Goal: Task Accomplishment & Management: Use online tool/utility

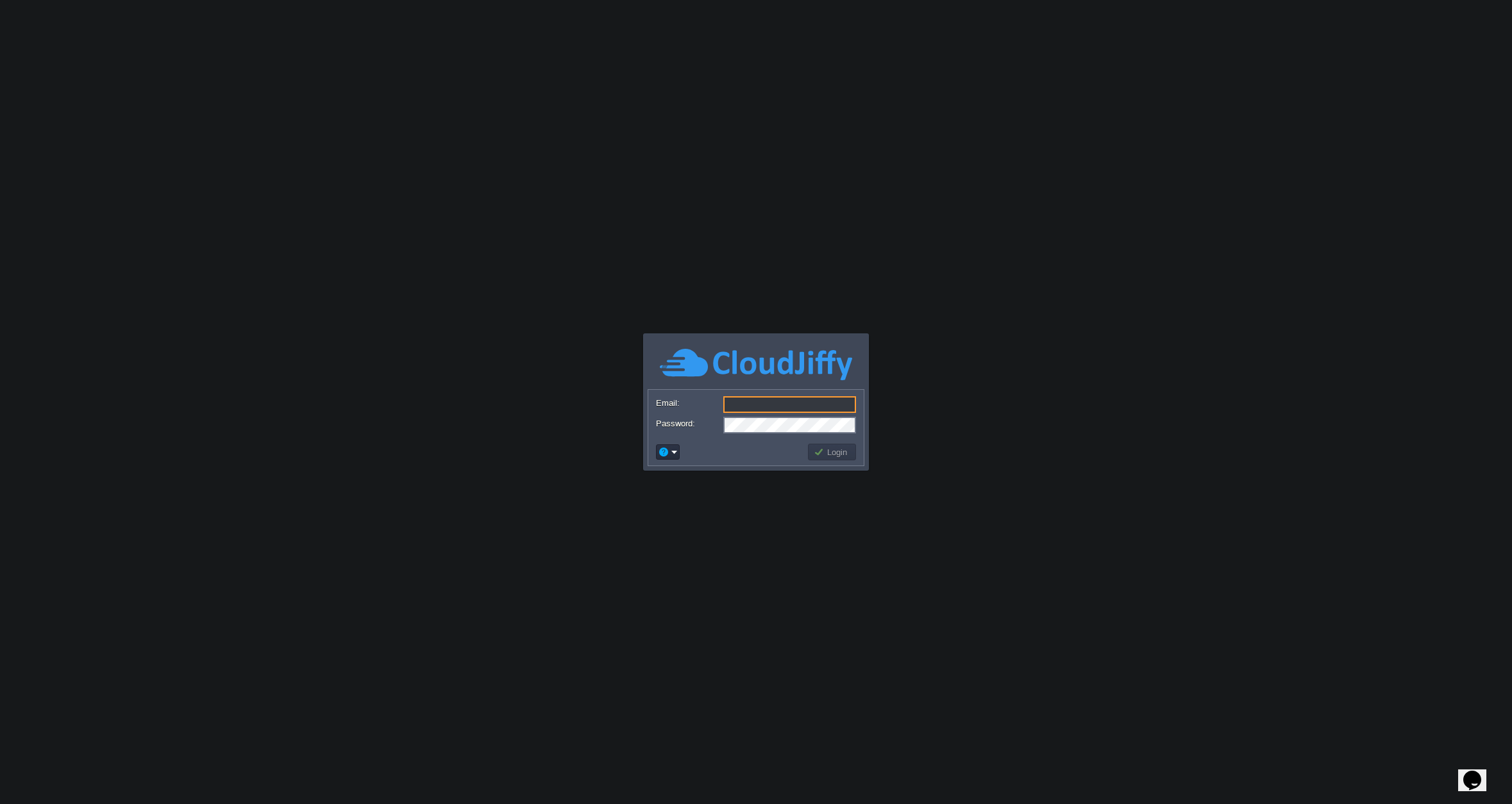
type input "[EMAIL_ADDRESS][DOMAIN_NAME]"
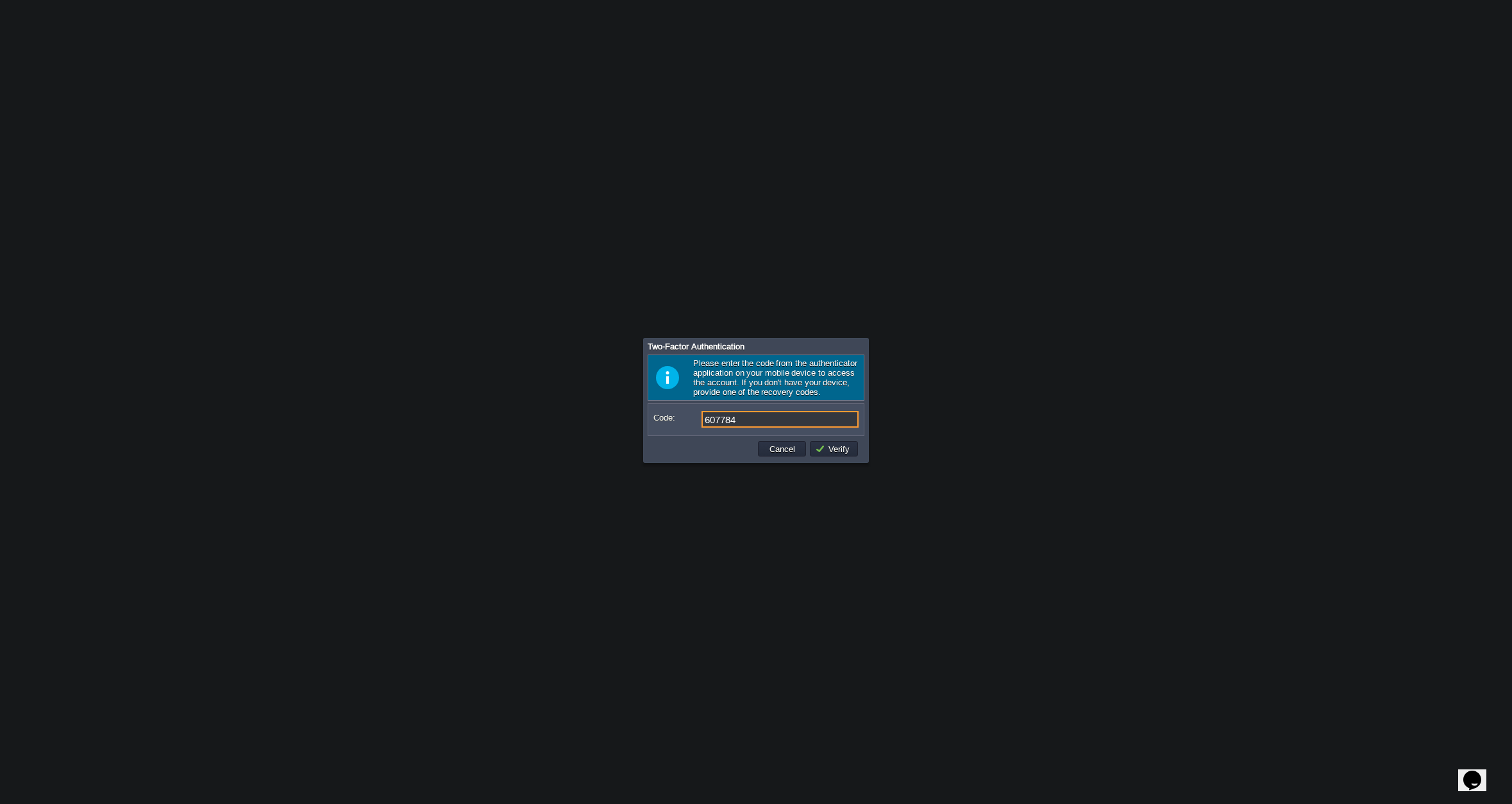
type input "607784"
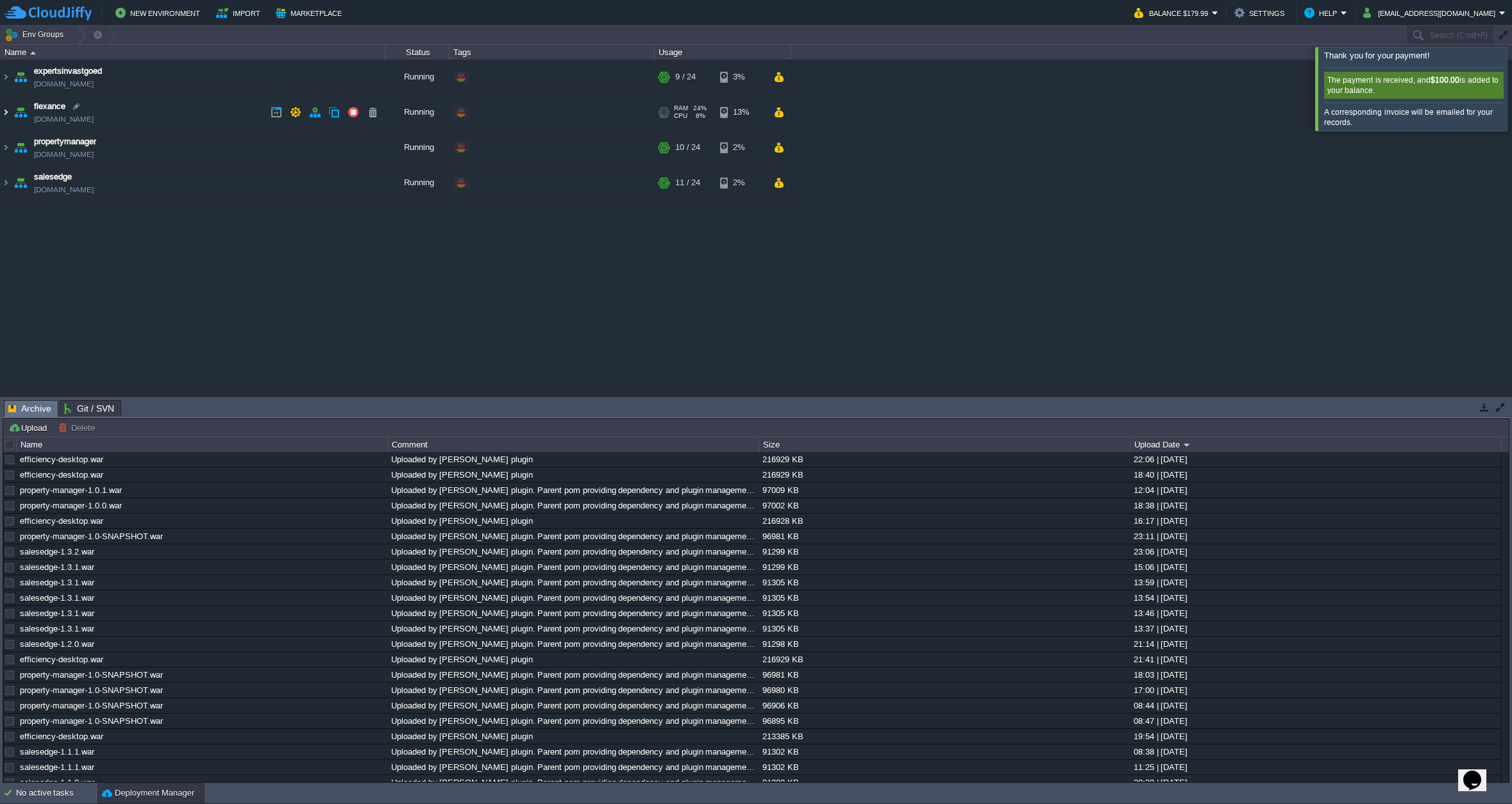
click at [7, 112] on img at bounding box center [6, 112] width 10 height 35
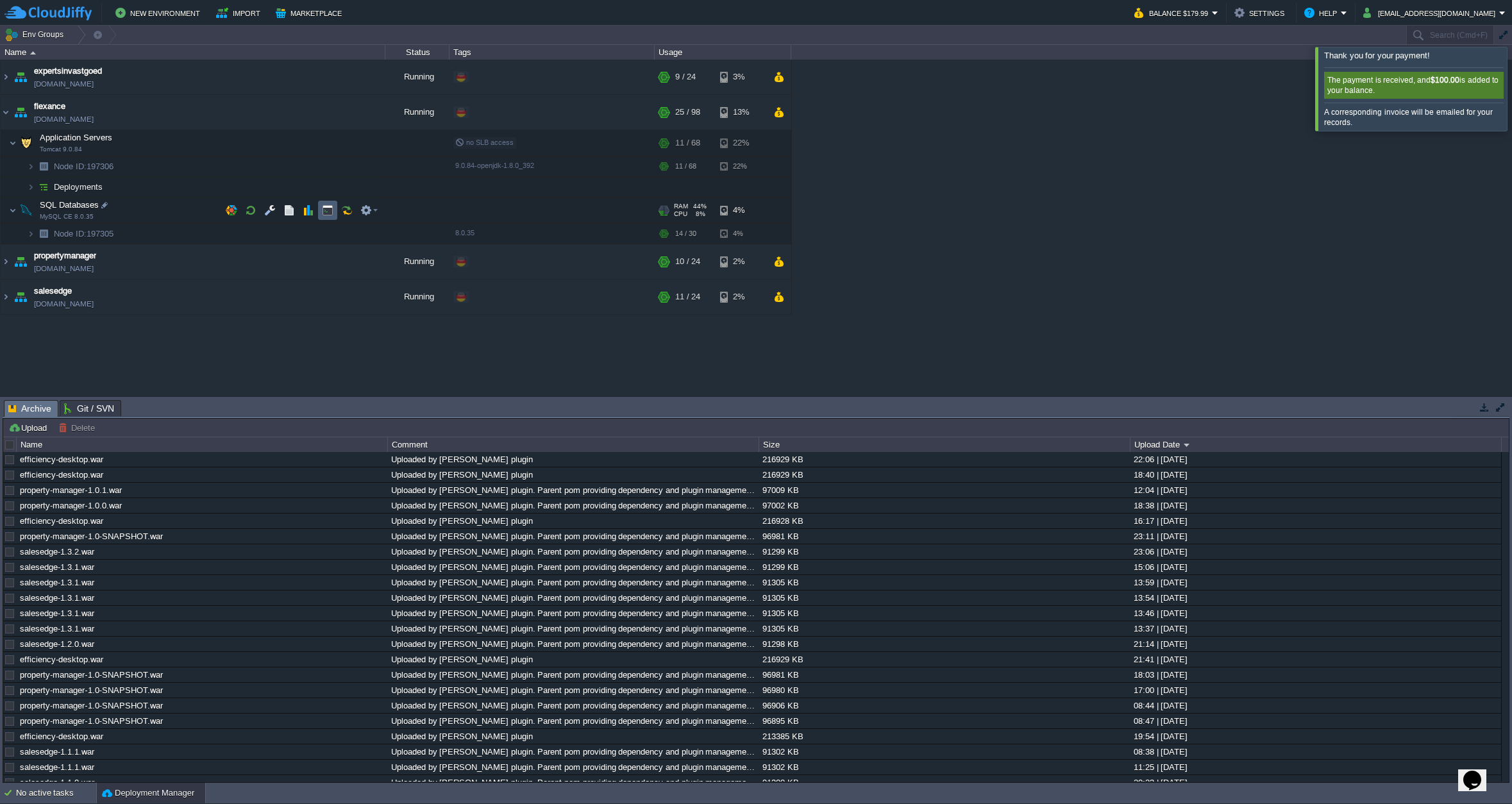
click at [324, 209] on button "button" at bounding box center [327, 209] width 11 height 11
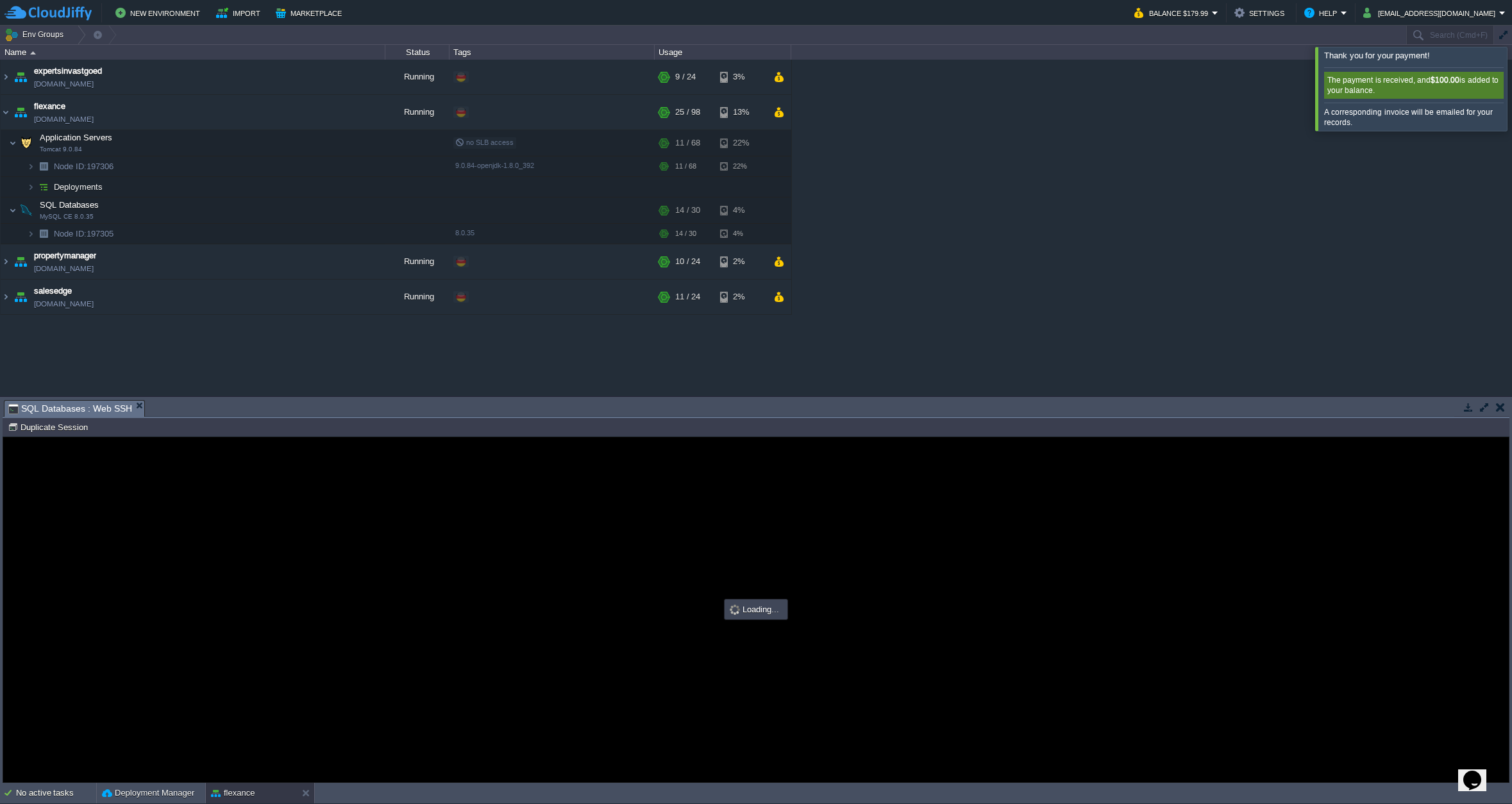
type input "#000000"
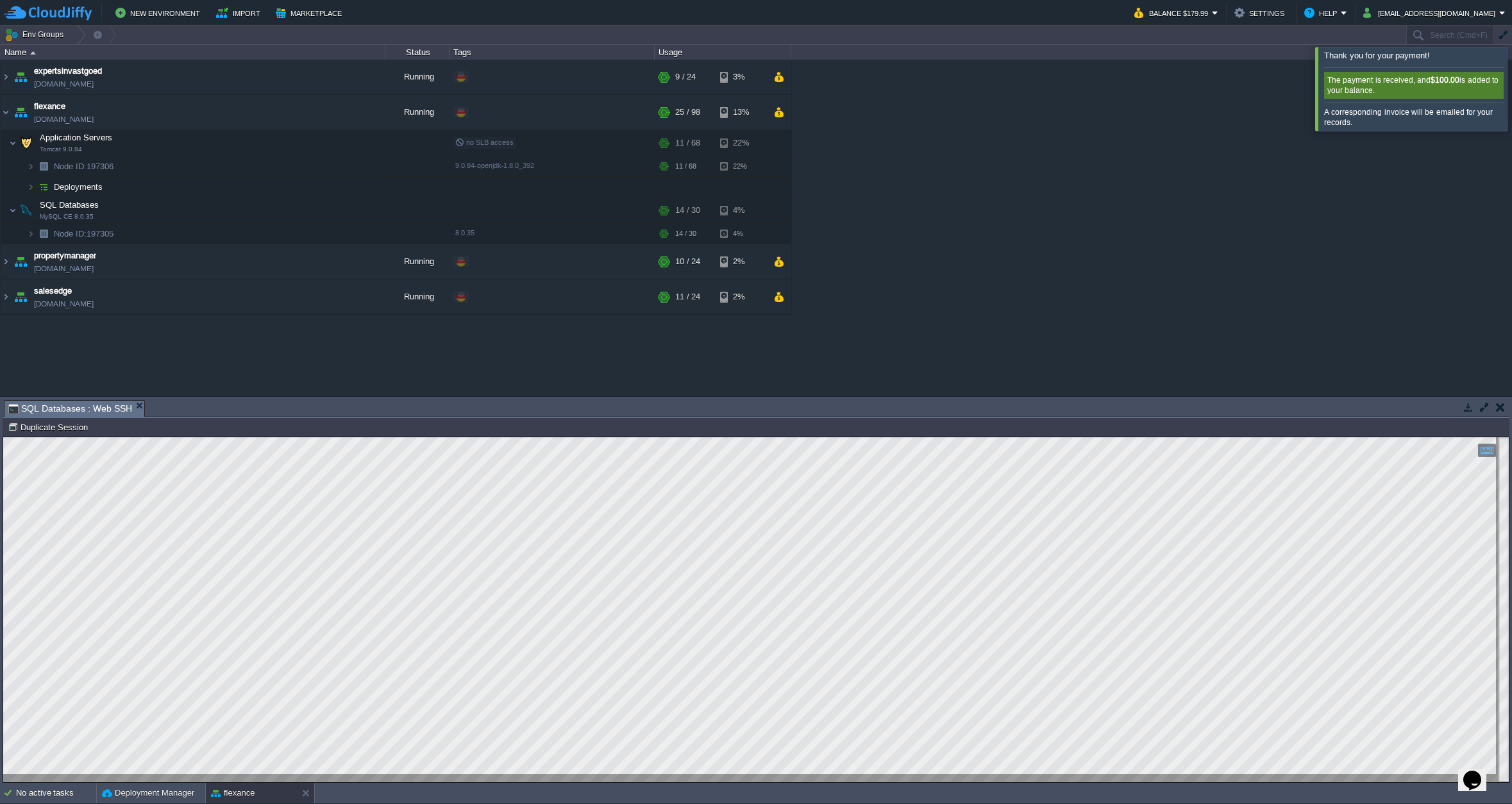
scroll to position [1, 0]
click at [275, 209] on button "button" at bounding box center [269, 209] width 11 height 11
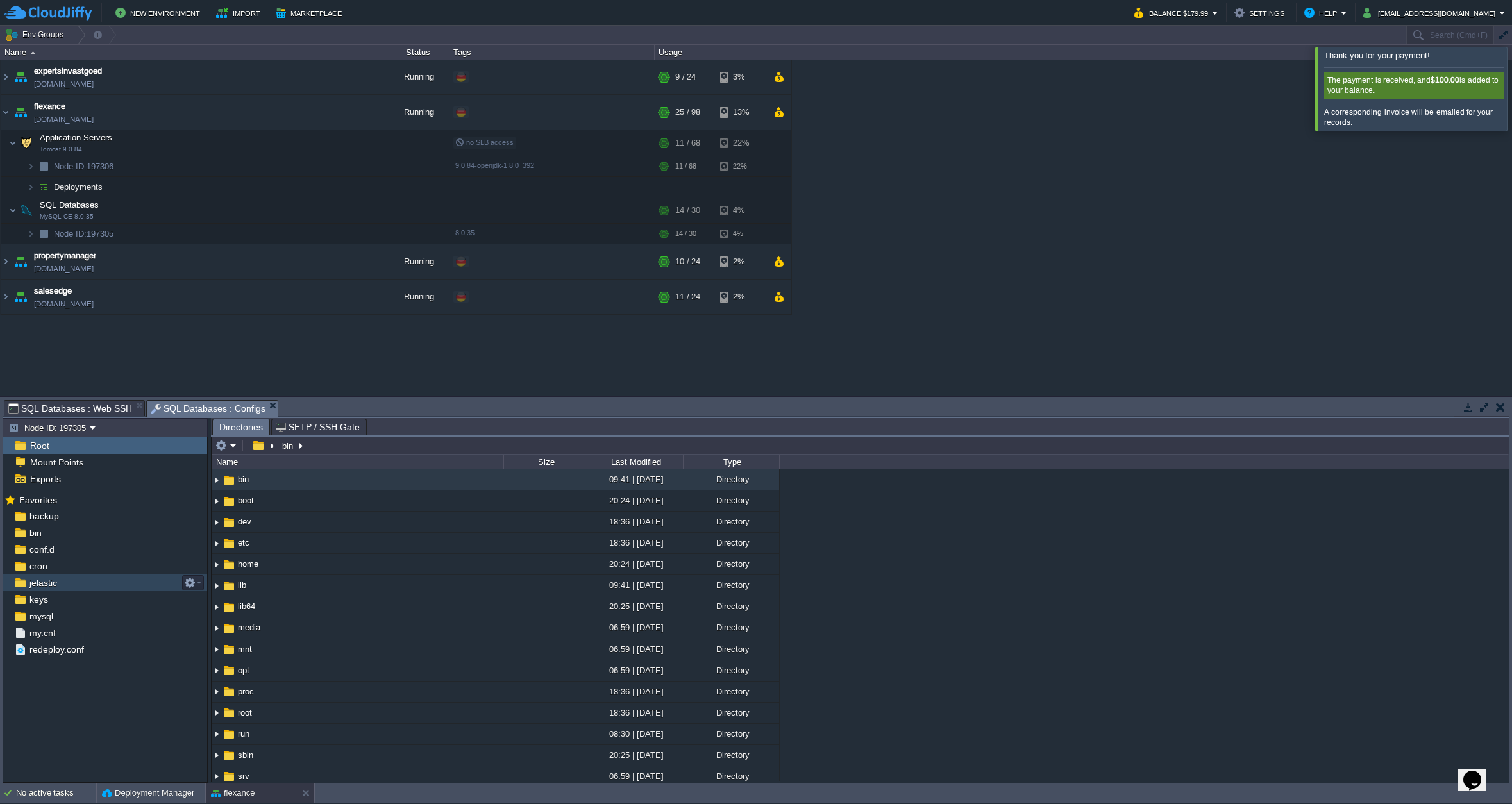
click at [87, 586] on div "jelastic" at bounding box center [105, 582] width 204 height 17
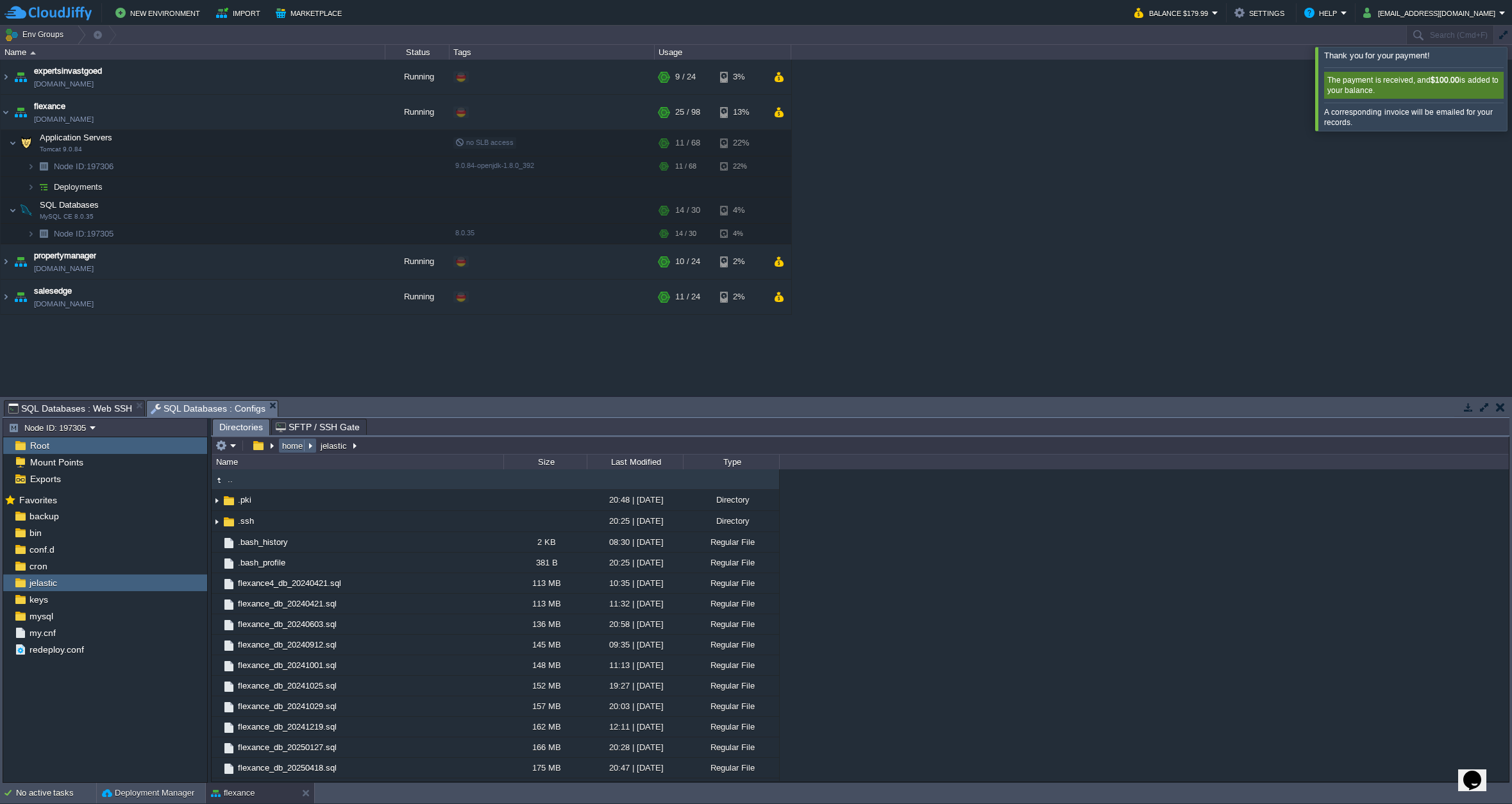
click at [300, 446] on button "home" at bounding box center [293, 445] width 26 height 11
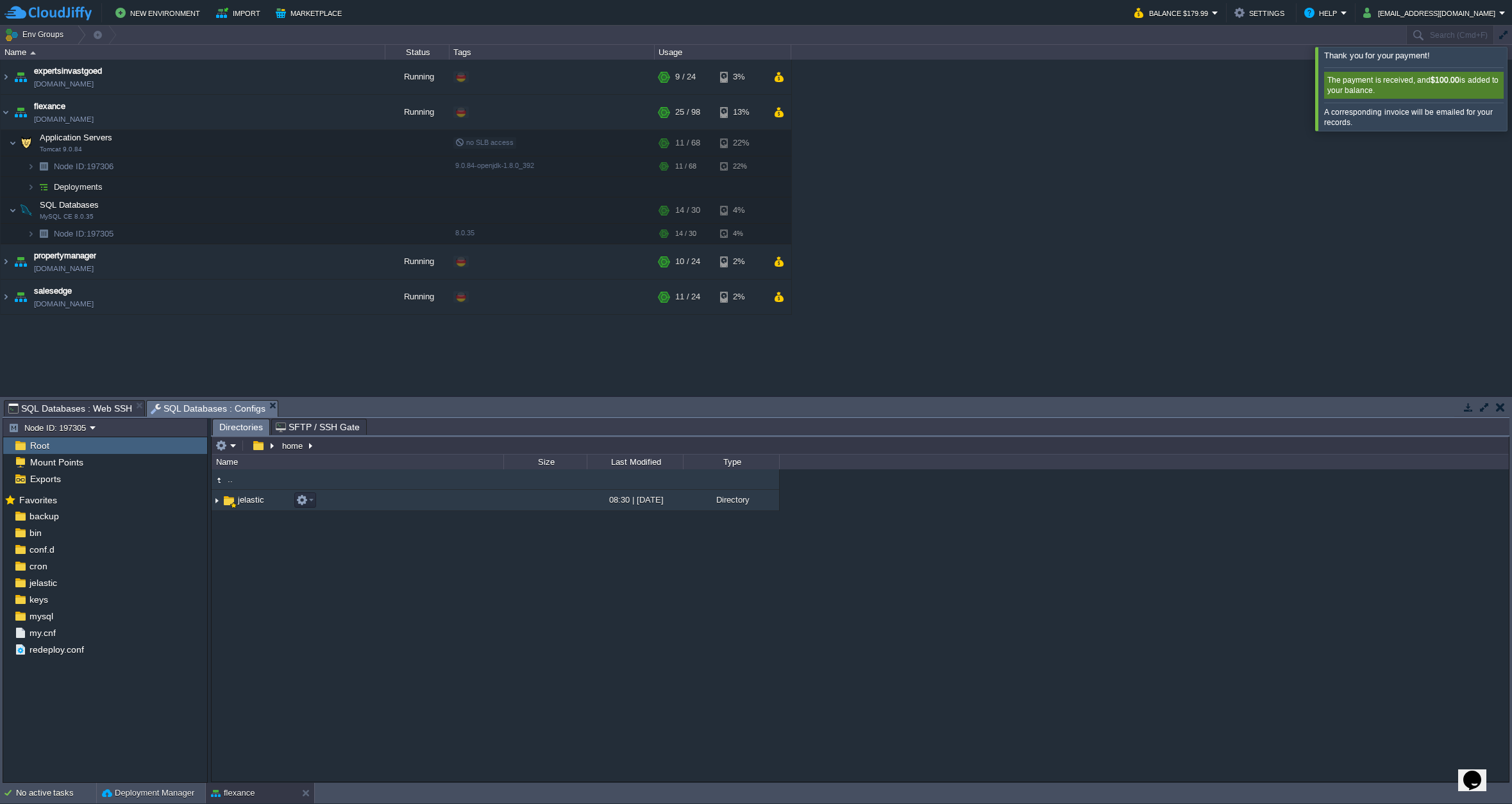
click at [258, 502] on span "jelastic" at bounding box center [250, 500] width 30 height 11
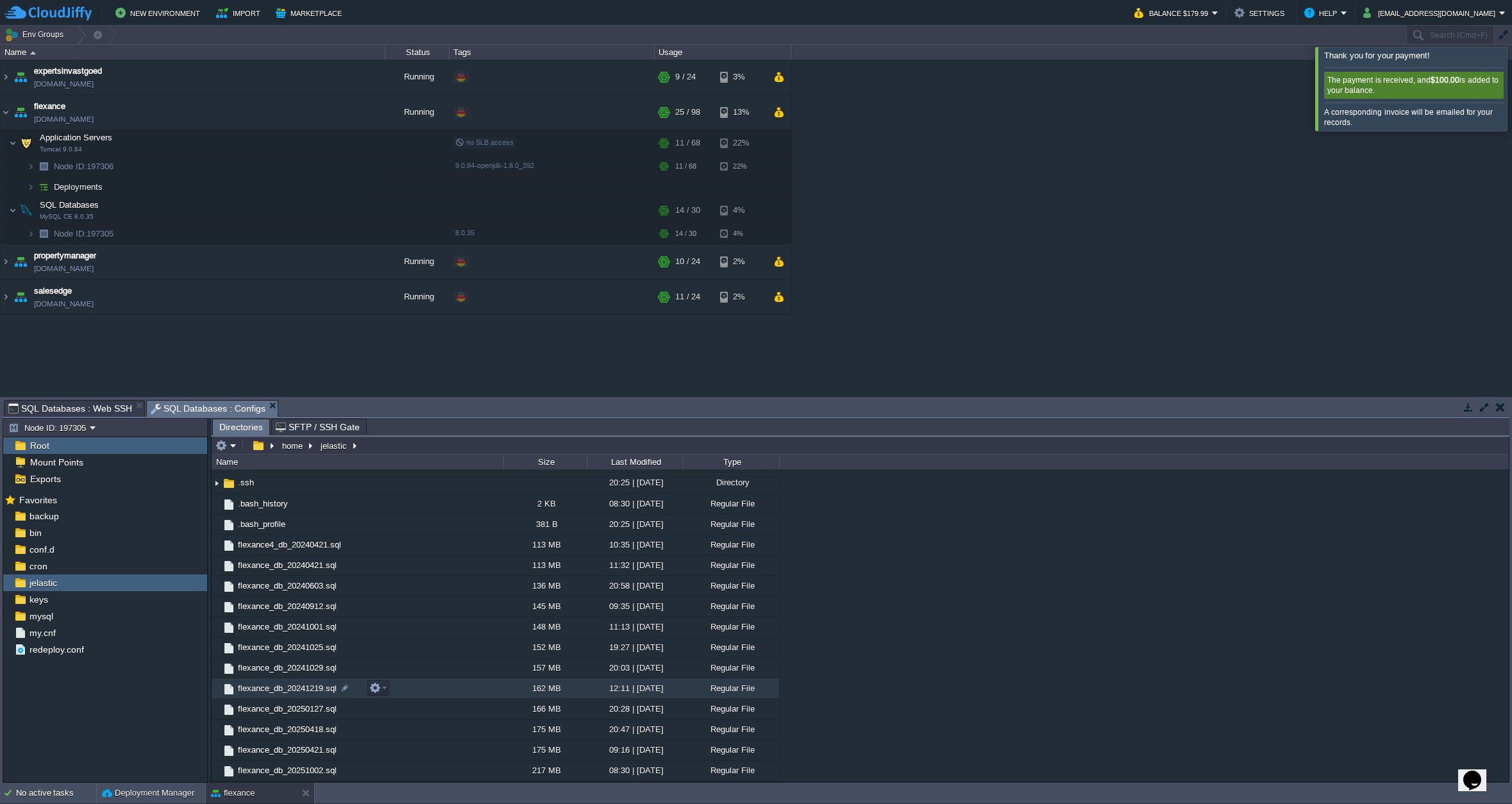
scroll to position [38, 0]
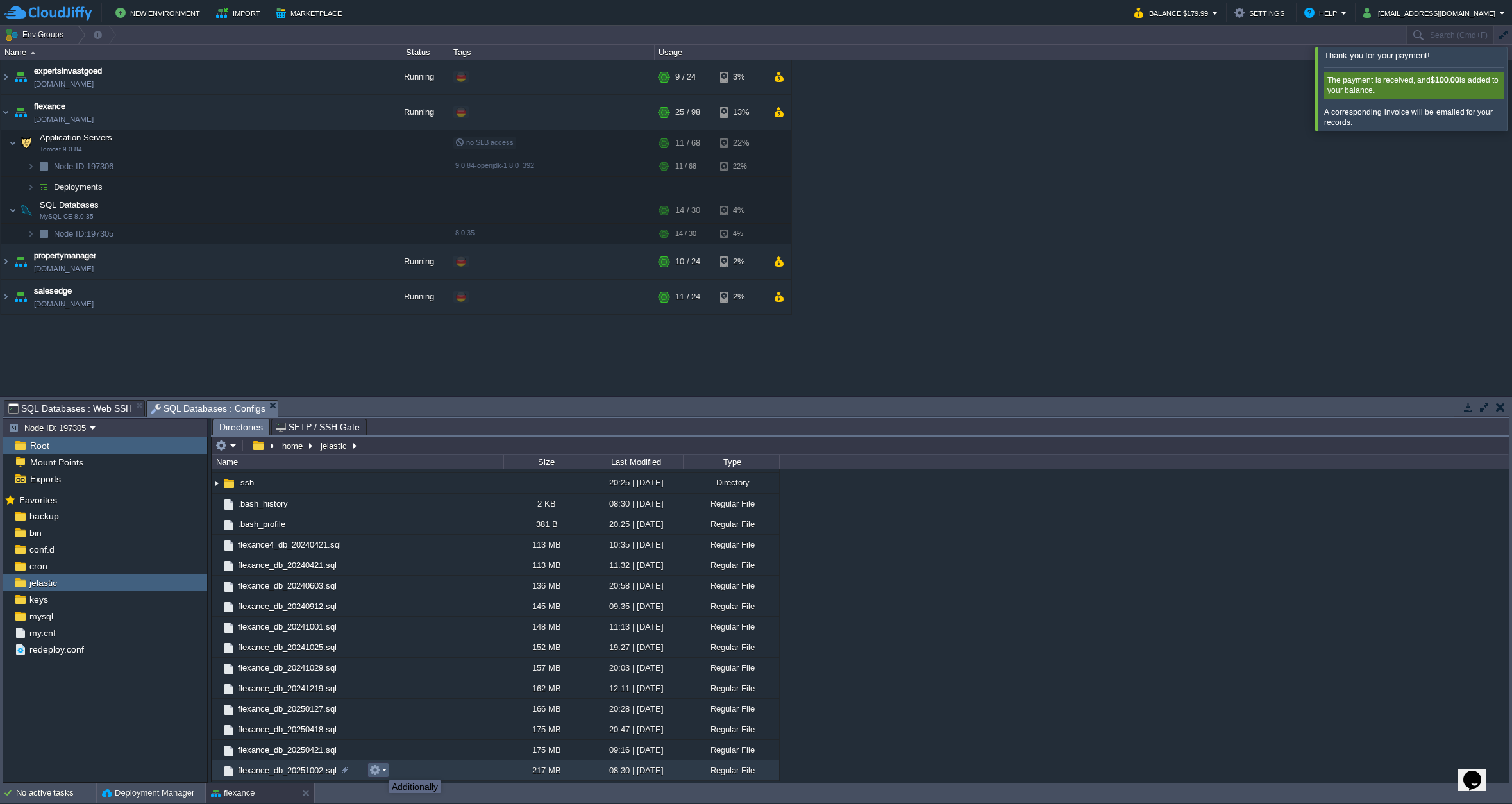
click at [379, 769] on button "button" at bounding box center [375, 769] width 11 height 11
click at [408, 730] on span "Download" at bounding box center [405, 733] width 36 height 10
click at [382, 773] on em at bounding box center [378, 769] width 17 height 11
click at [406, 735] on span "Download" at bounding box center [405, 733] width 36 height 10
click at [380, 772] on button "button" at bounding box center [375, 769] width 11 height 11
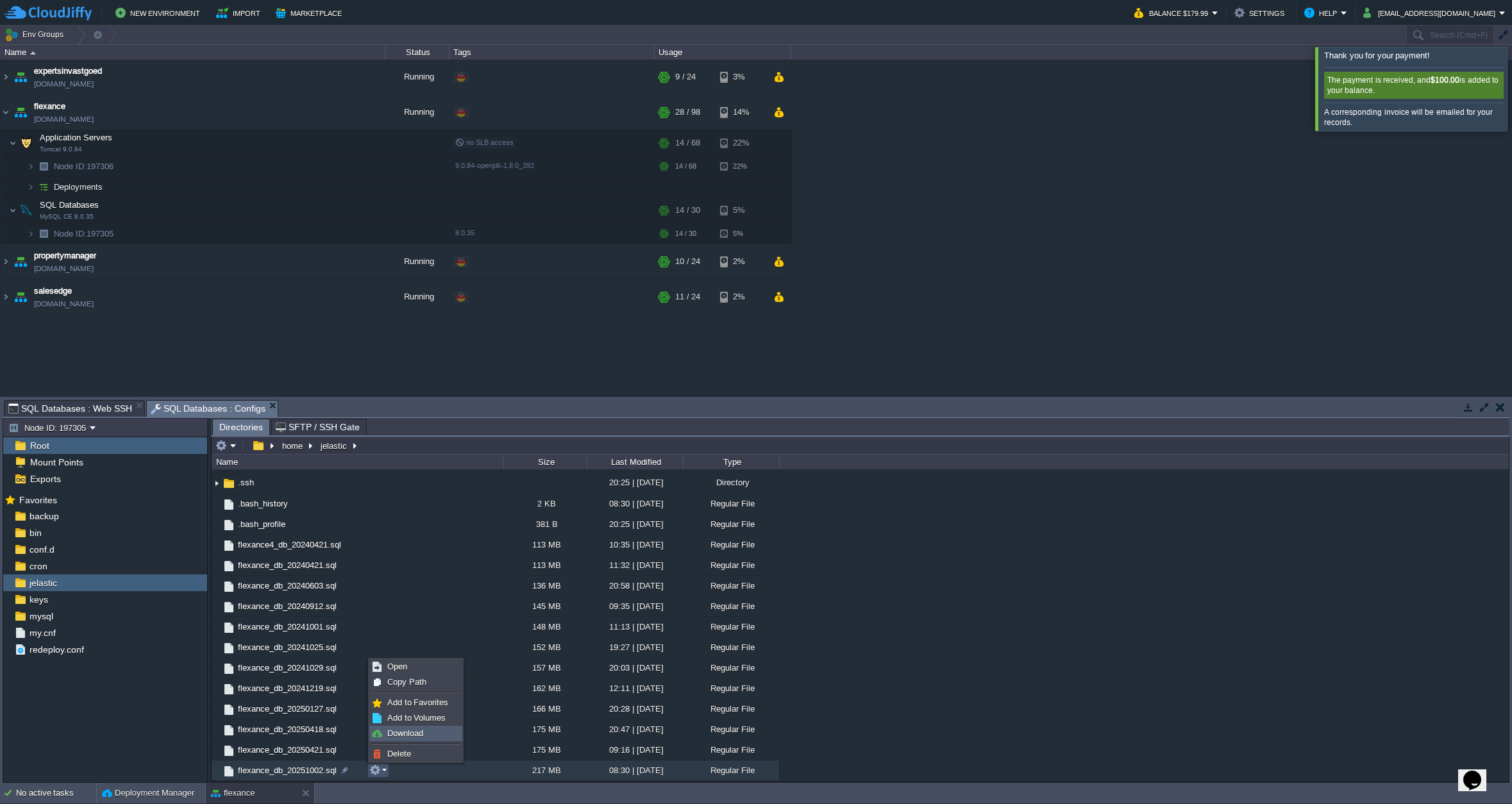
click at [404, 734] on span "Download" at bounding box center [405, 733] width 36 height 10
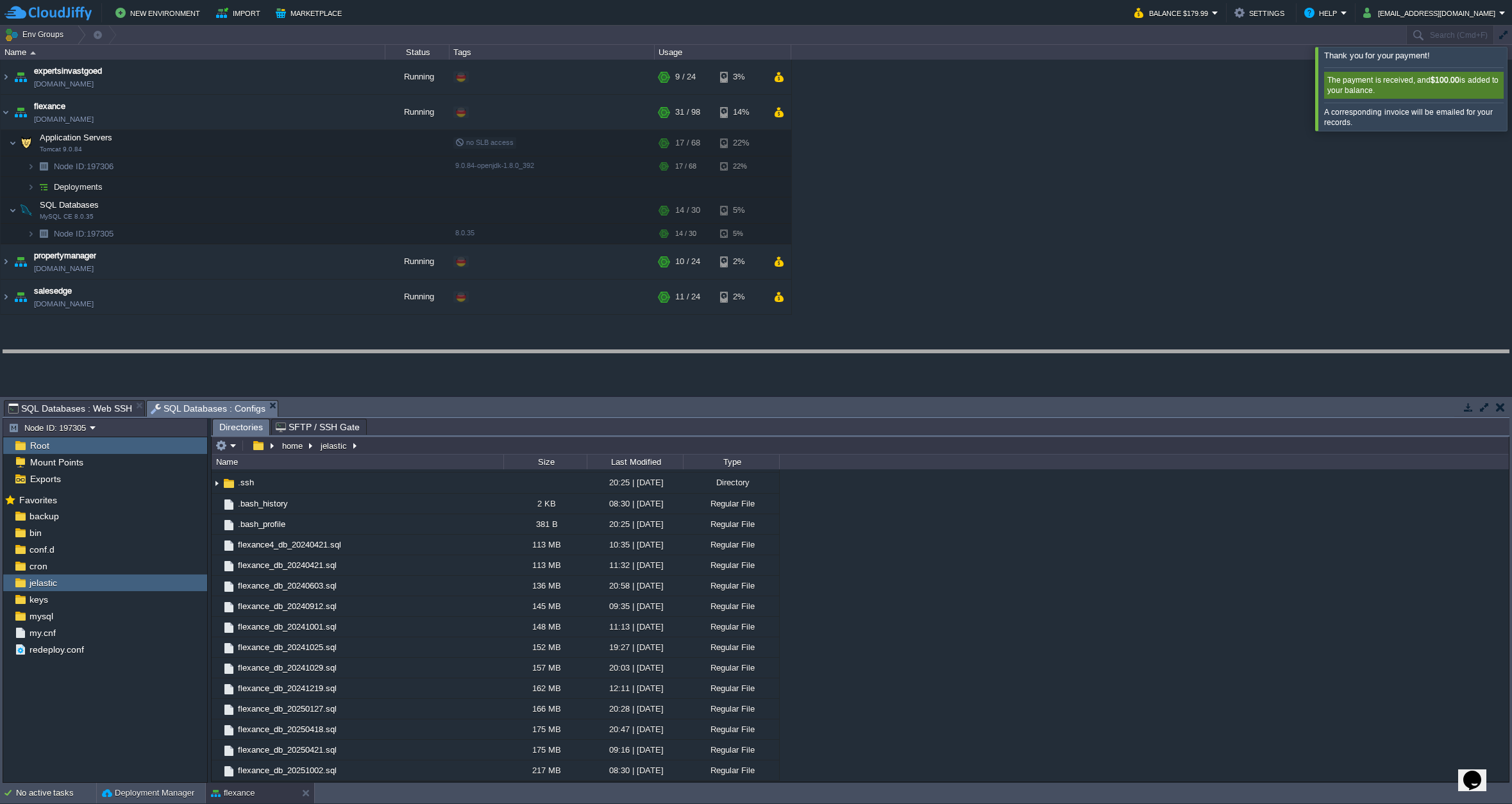
drag, startPoint x: 795, startPoint y: 400, endPoint x: 798, endPoint y: 351, distance: 49.1
click at [798, 351] on body "New Environment Import Marketplace Bonus $0.00 Upgrade Account Balance $179.99 …" at bounding box center [756, 402] width 1512 height 804
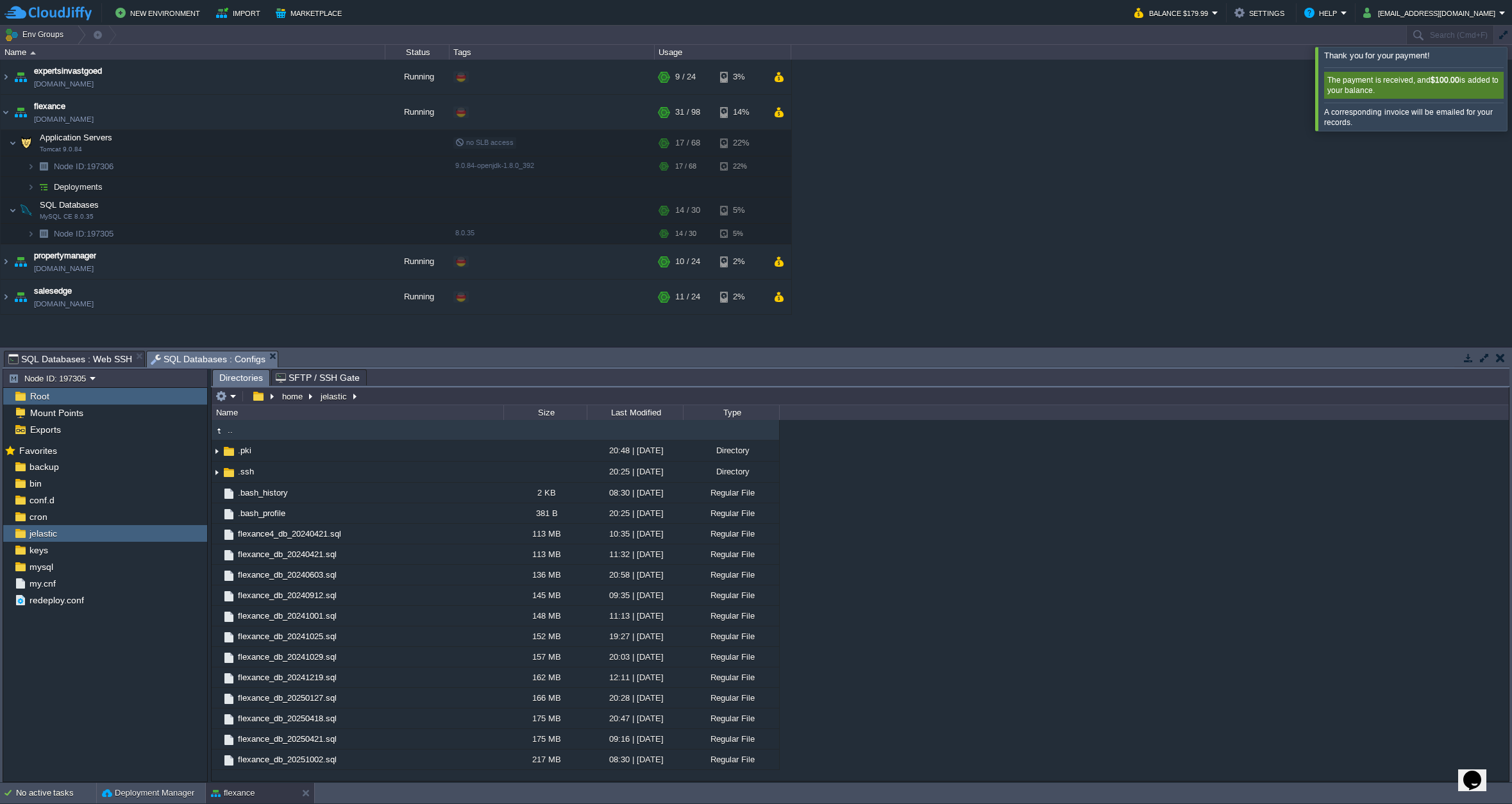
scroll to position [0, 0]
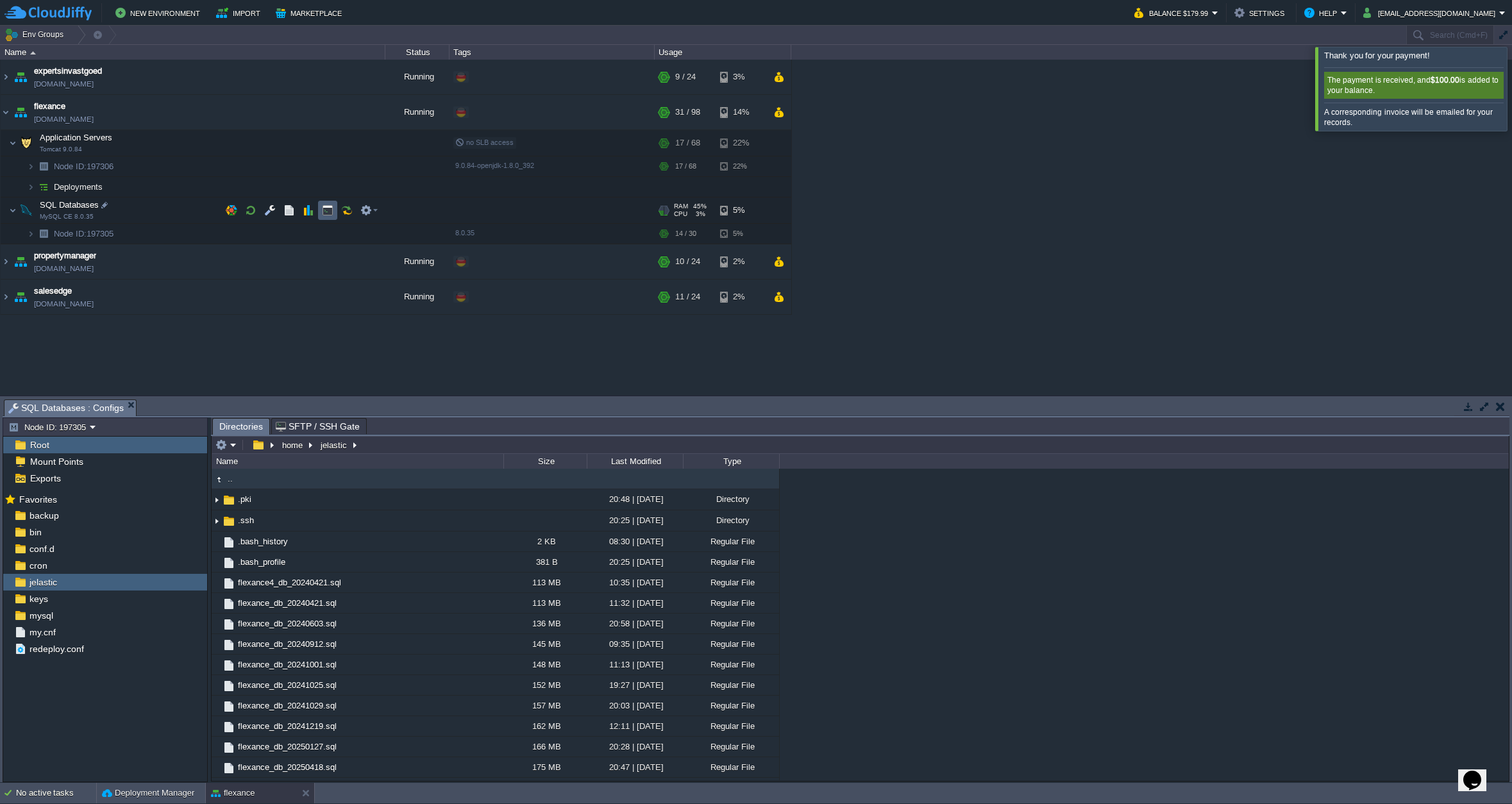
click at [326, 210] on button "button" at bounding box center [327, 209] width 11 height 11
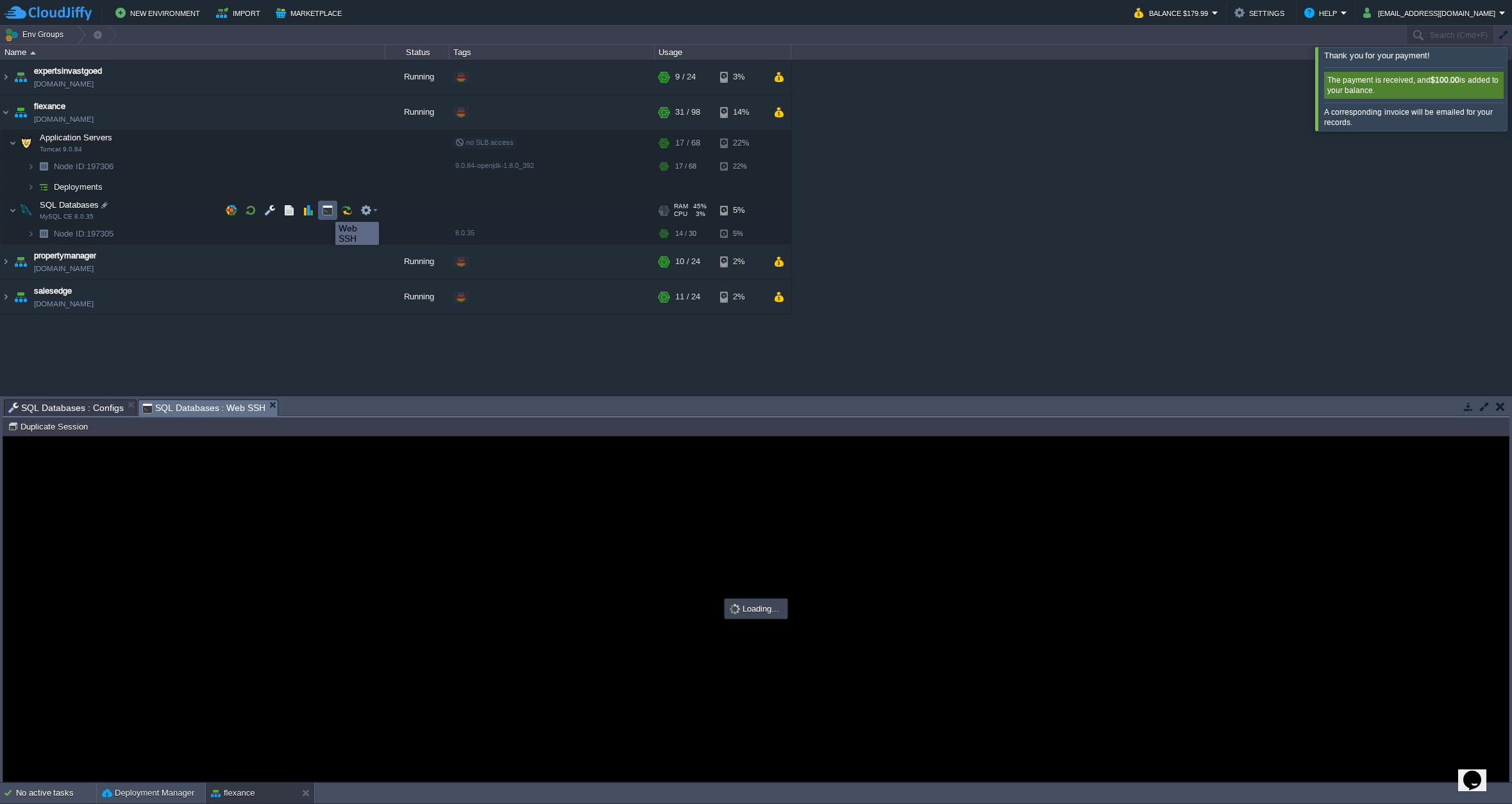
type input "#000000"
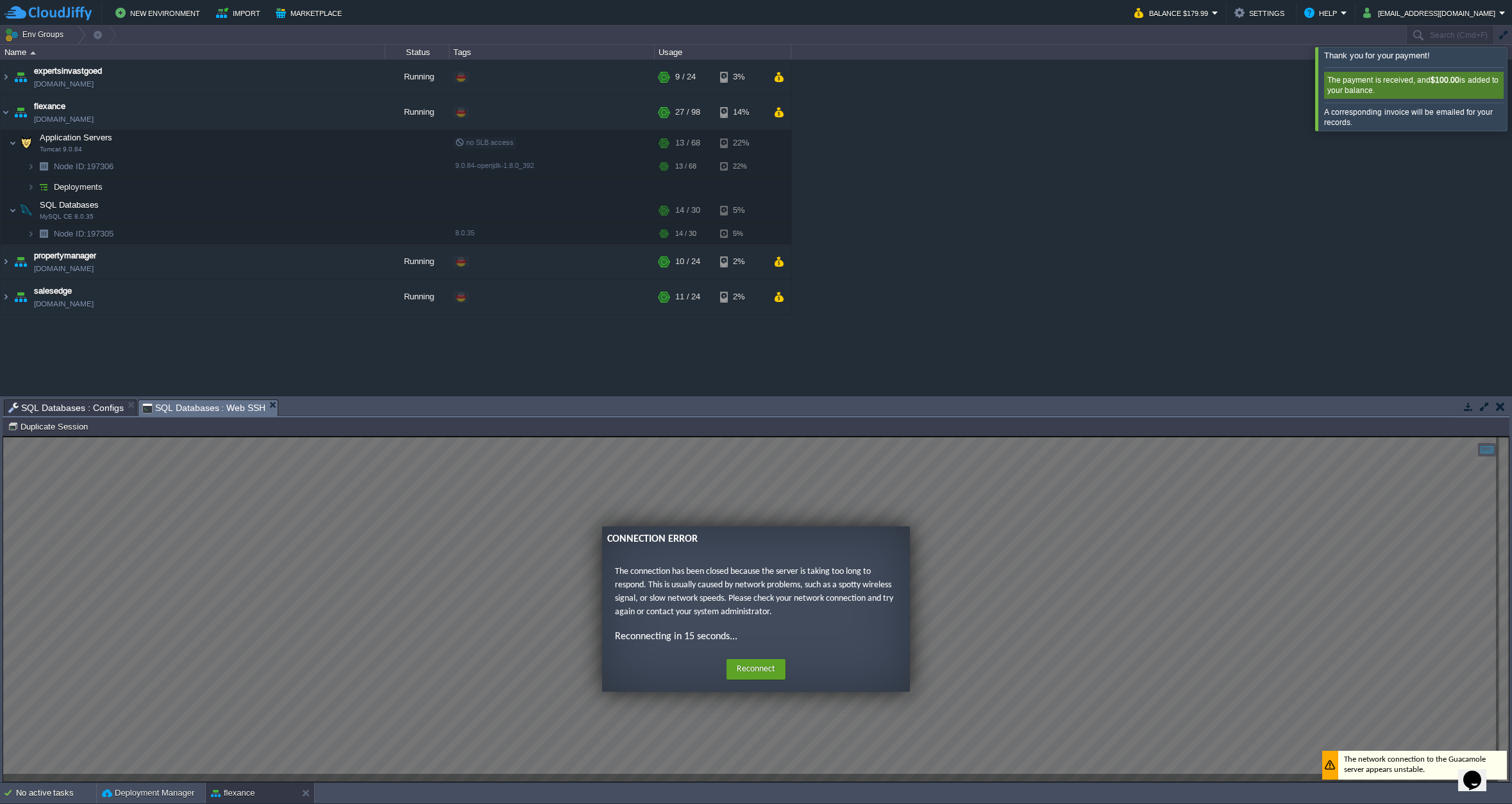
click at [206, 473] on guac-modal "Connection Error The connection has been closed because the server is taking to…" at bounding box center [756, 608] width 1505 height 345
click at [744, 669] on button "Reconnect" at bounding box center [756, 669] width 59 height 21
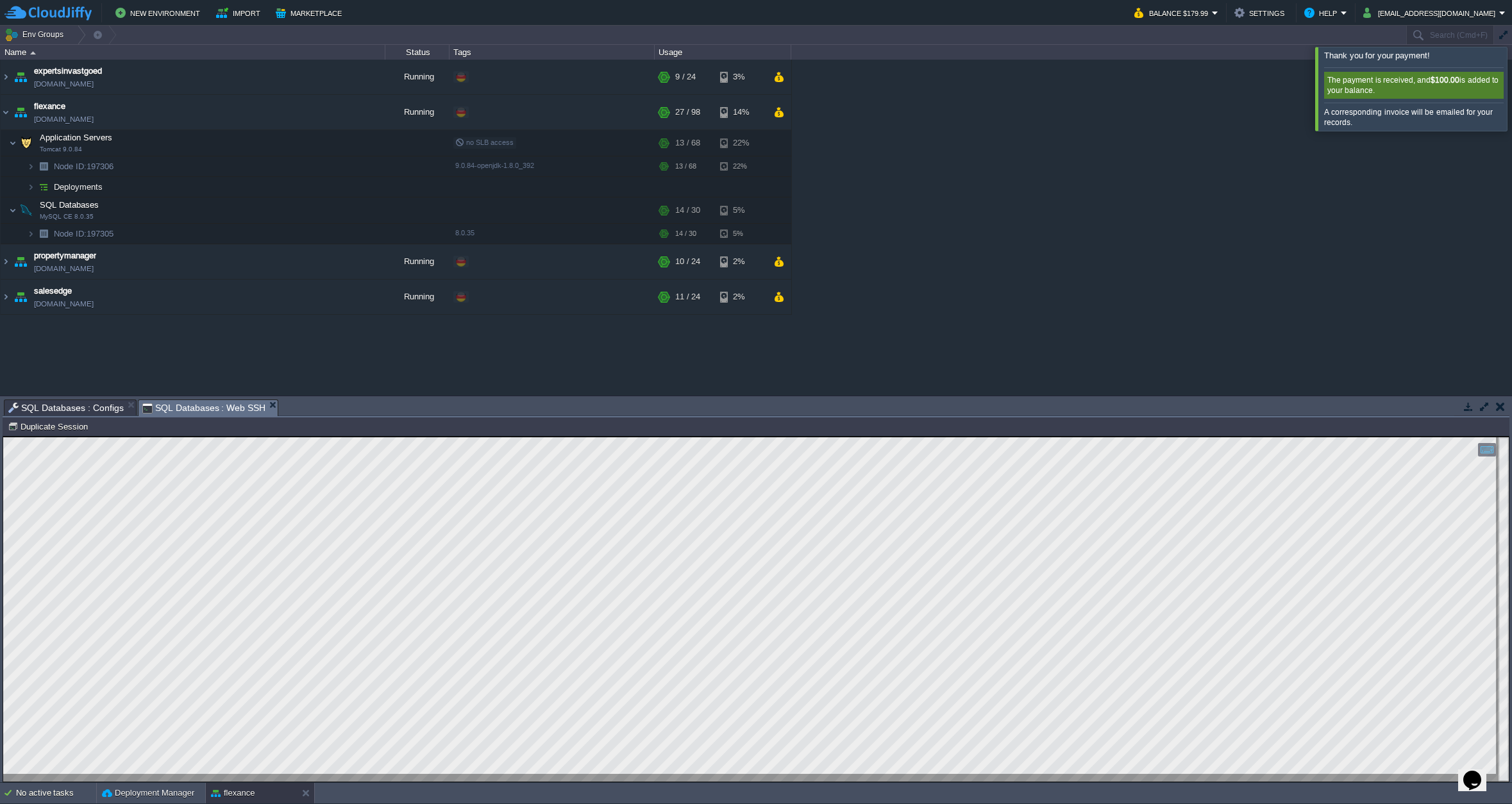
type textarea "mysqldump --user=root --password=[SECURITY_DATA] flexance > /home/jelastic/flex…"
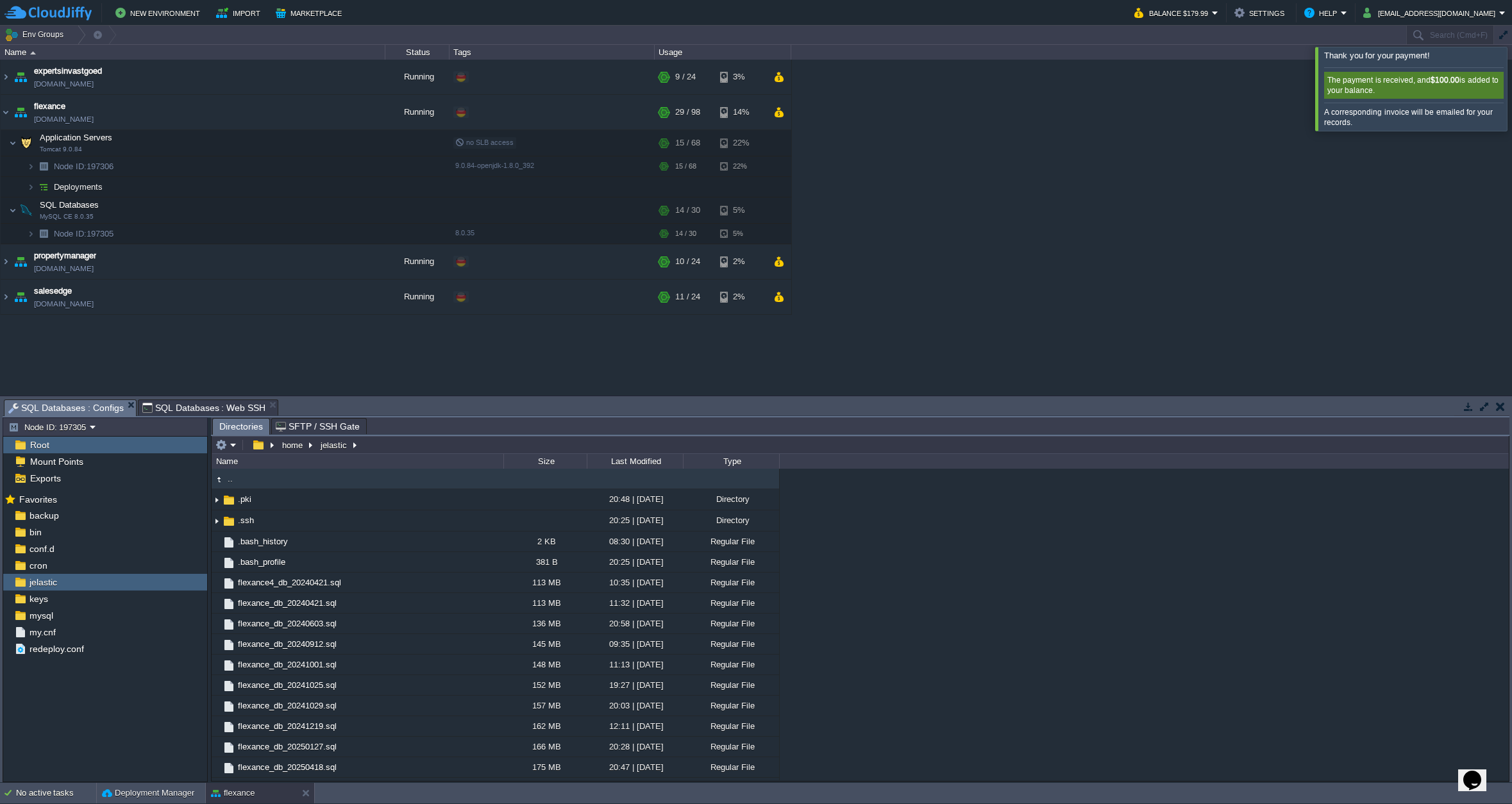
click at [74, 407] on span "SQL Databases : Configs" at bounding box center [66, 408] width 116 height 16
click at [233, 447] on em at bounding box center [226, 444] width 21 height 11
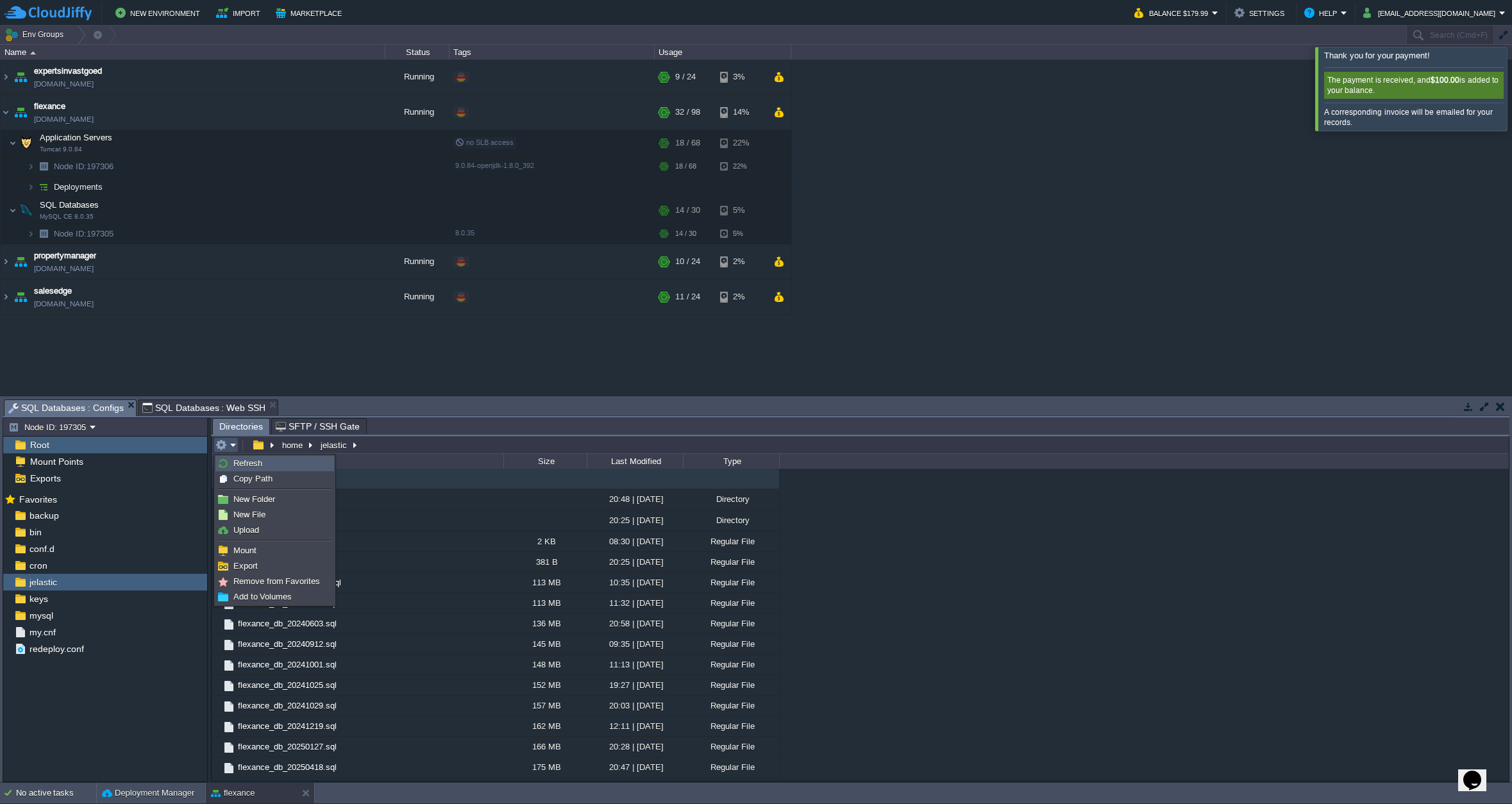
click at [255, 463] on span "Refresh" at bounding box center [248, 462] width 29 height 10
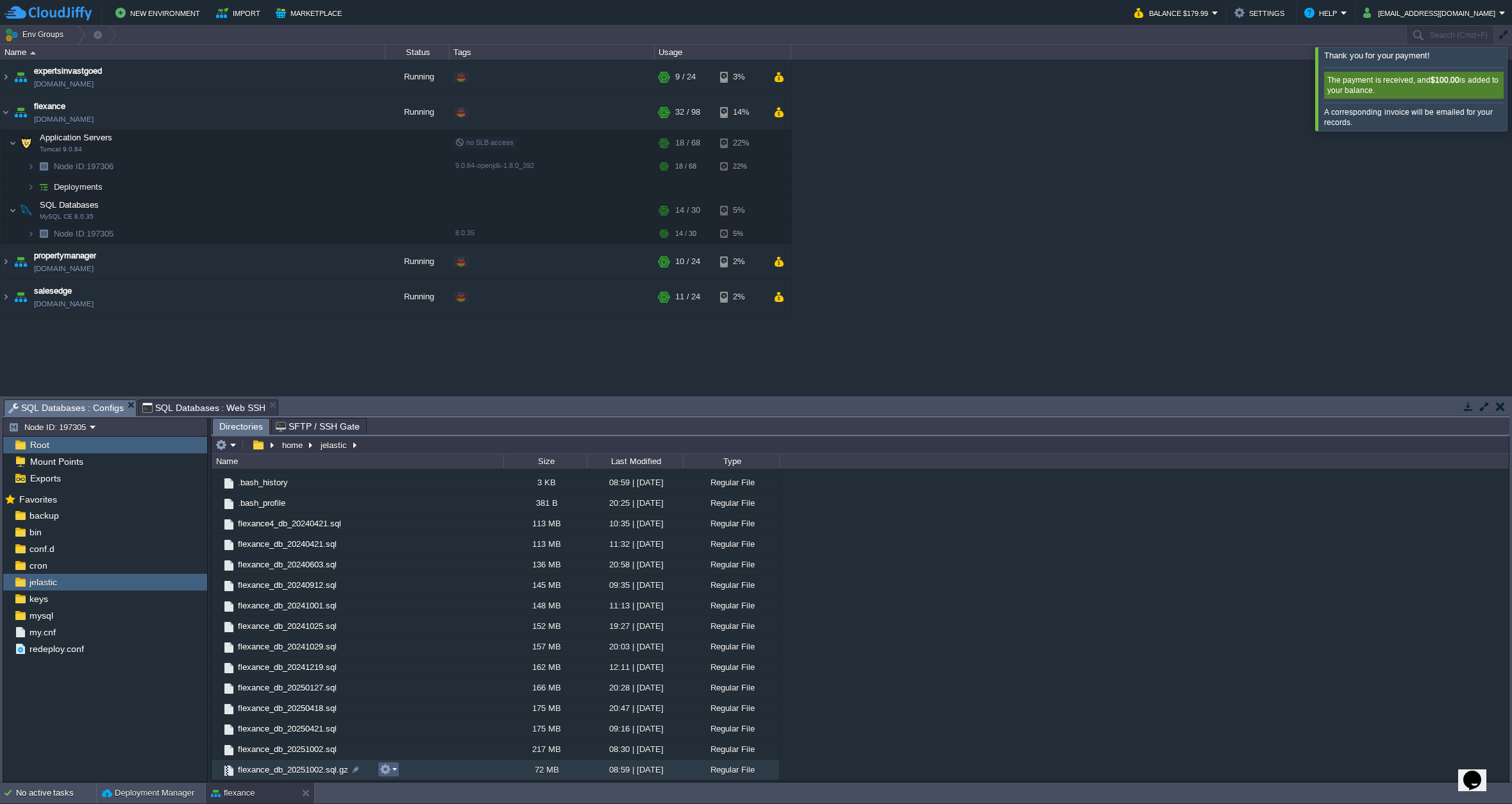
scroll to position [59, 0]
click at [382, 771] on button "button" at bounding box center [385, 769] width 11 height 11
click at [420, 735] on span "Download" at bounding box center [414, 733] width 36 height 10
click at [390, 770] on button "button" at bounding box center [385, 769] width 11 height 11
click at [419, 730] on span "Download" at bounding box center [414, 733] width 36 height 10
